Goal: Task Accomplishment & Management: Manage account settings

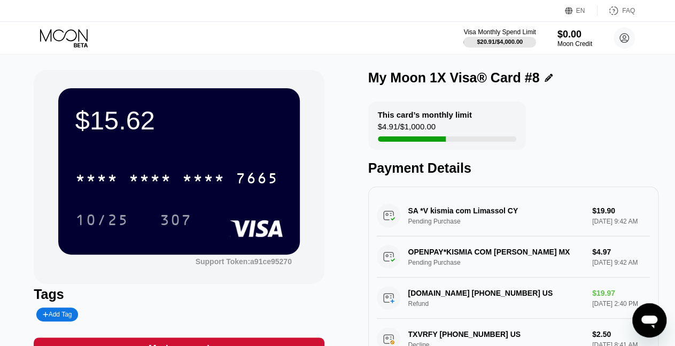
click at [52, 38] on icon at bounding box center [65, 38] width 50 height 19
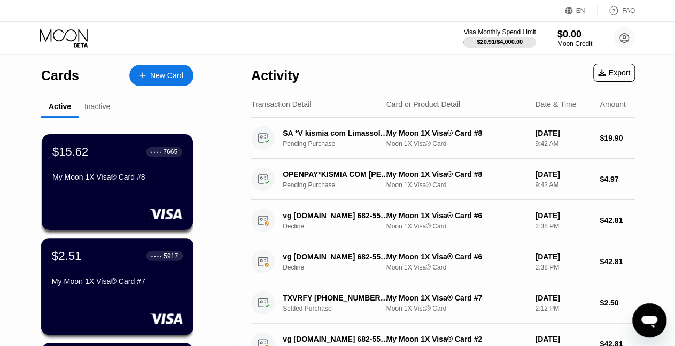
click at [101, 263] on div "$2.51 ● ● ● ● 5917" at bounding box center [117, 256] width 131 height 14
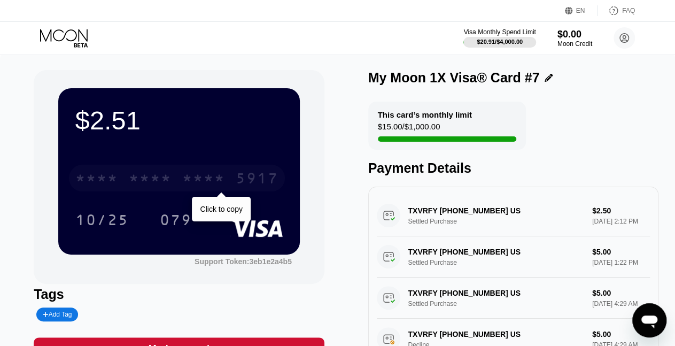
click at [213, 179] on div "* * * *" at bounding box center [203, 179] width 43 height 17
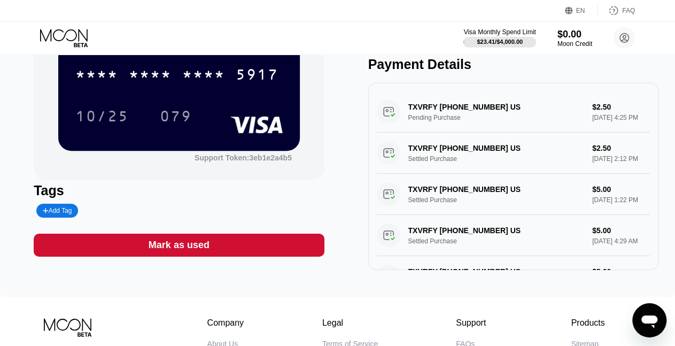
scroll to position [105, 0]
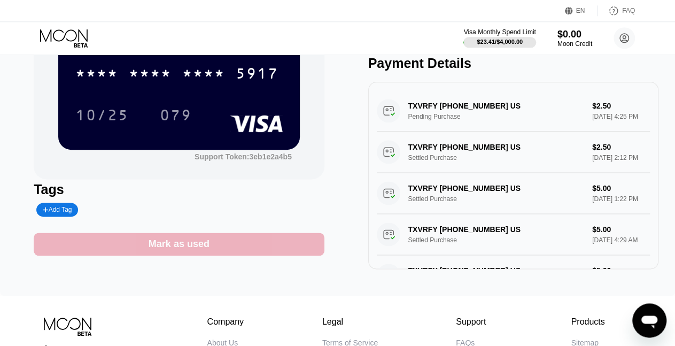
click at [246, 246] on div "Mark as used" at bounding box center [179, 244] width 290 height 23
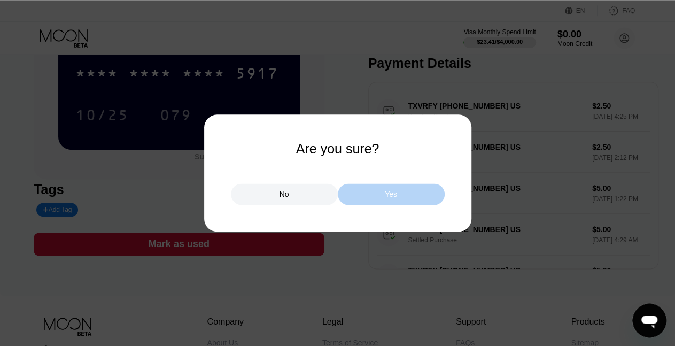
click at [374, 190] on div "Yes" at bounding box center [391, 193] width 107 height 21
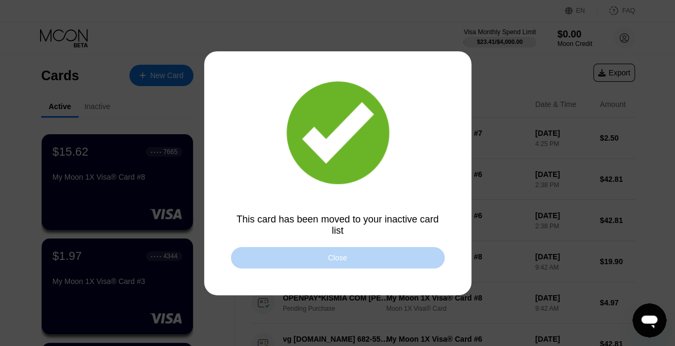
click at [340, 262] on div "Close" at bounding box center [337, 257] width 19 height 9
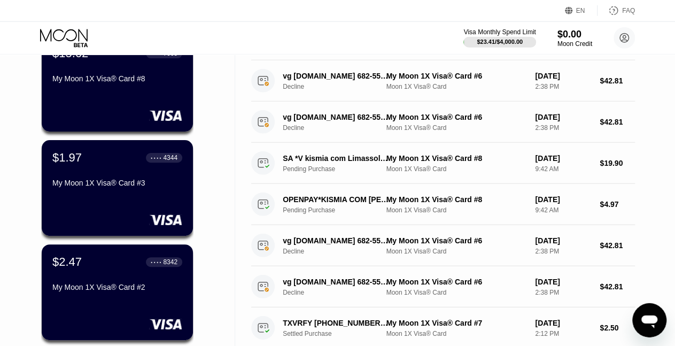
scroll to position [98, 0]
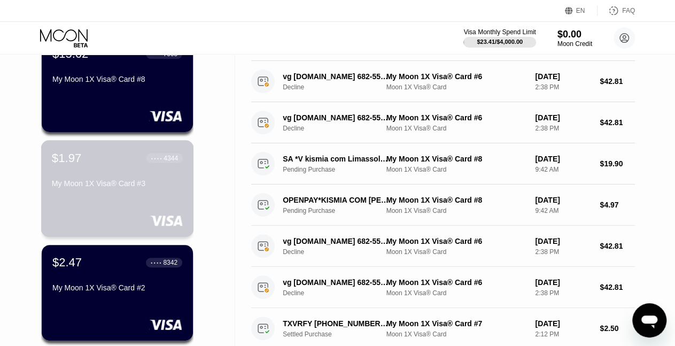
click at [105, 177] on div "$1.97 ● ● ● ● 4344 My Moon 1X Visa® Card #3" at bounding box center [117, 171] width 131 height 41
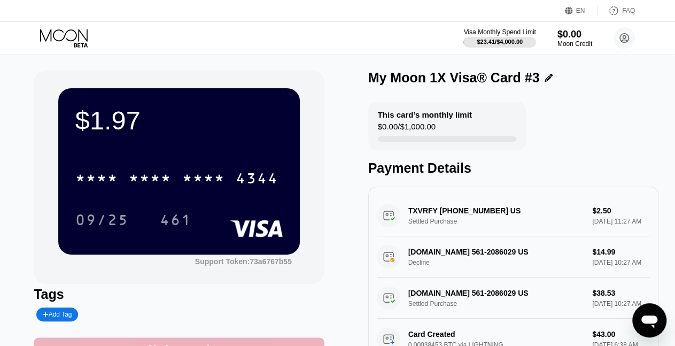
click at [219, 342] on div "Mark as used" at bounding box center [179, 348] width 290 height 23
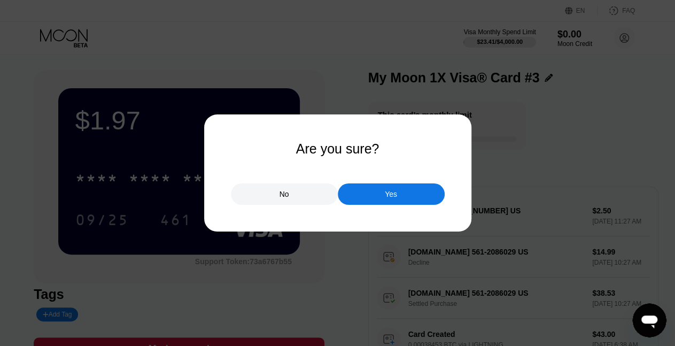
click at [382, 195] on div "Yes" at bounding box center [391, 193] width 107 height 21
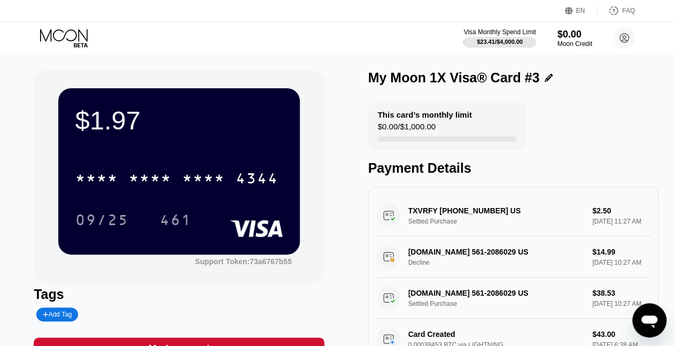
scroll to position [180, 0]
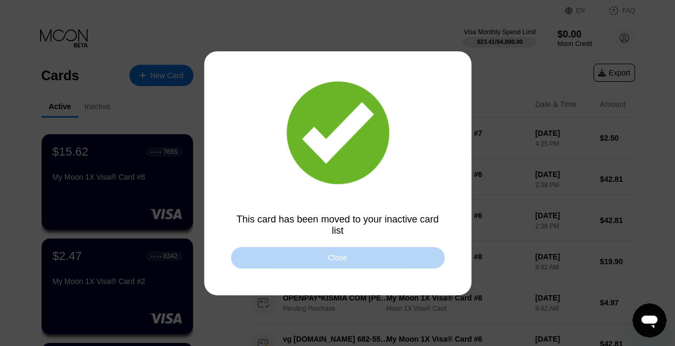
click at [369, 259] on div "Close" at bounding box center [338, 257] width 214 height 21
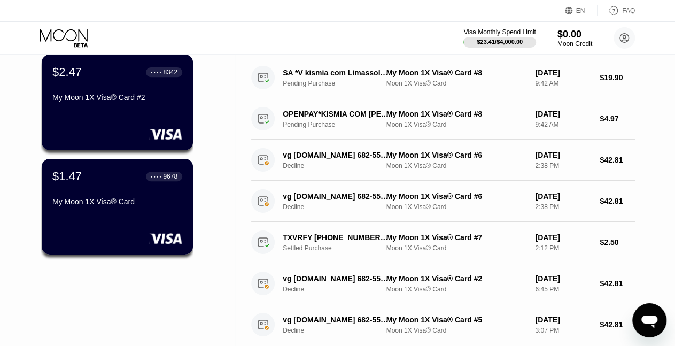
scroll to position [187, 0]
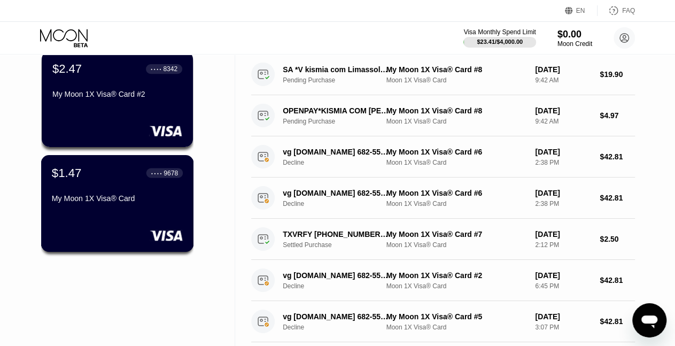
click at [102, 180] on div "$1.47 ● ● ● ● 9678" at bounding box center [117, 173] width 131 height 14
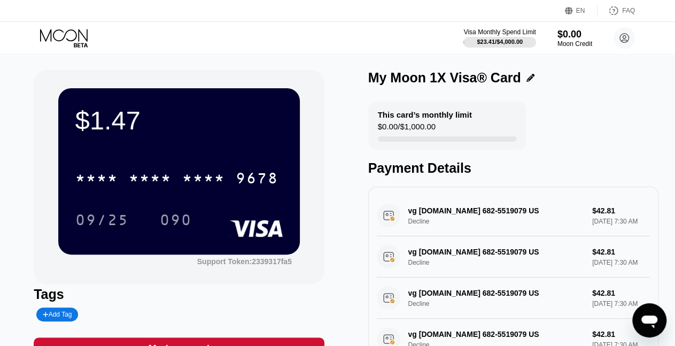
click at [265, 341] on div "Mark as used" at bounding box center [179, 348] width 290 height 23
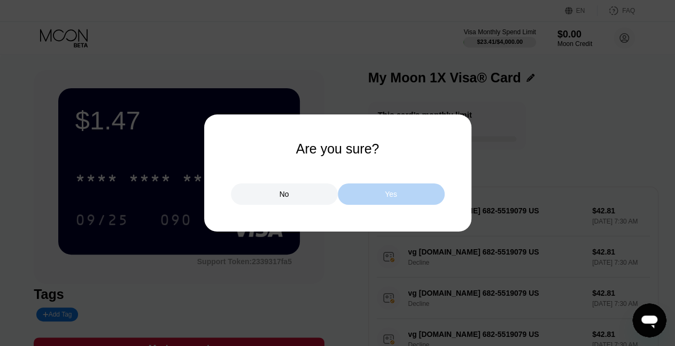
click at [373, 194] on div "Yes" at bounding box center [391, 193] width 107 height 21
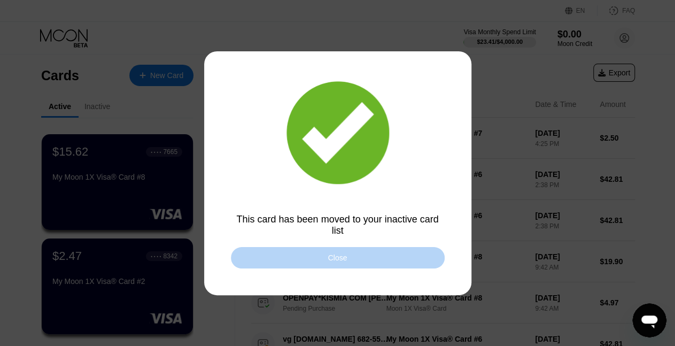
click at [346, 260] on div "Close" at bounding box center [337, 257] width 19 height 9
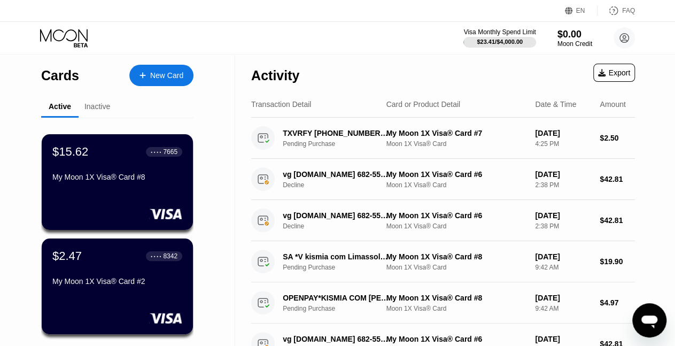
click at [88, 106] on div "Inactive" at bounding box center [97, 106] width 26 height 9
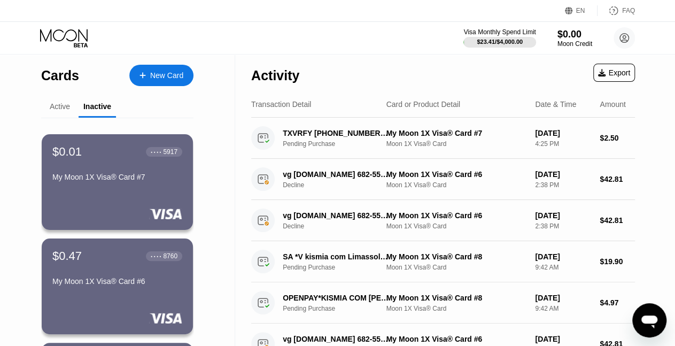
click at [58, 109] on div "Active" at bounding box center [60, 106] width 20 height 9
